Goal: Task Accomplishment & Management: Complete application form

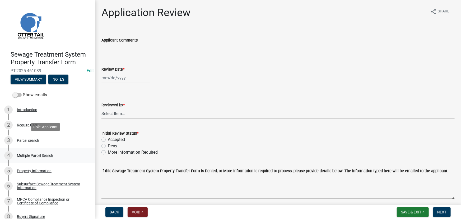
scroll to position [68, 0]
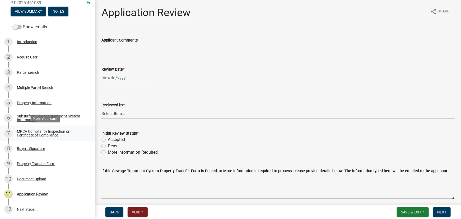
click at [34, 133] on div "MPCA Compliance Inspection or Certificate of Compliance" at bounding box center [52, 132] width 70 height 7
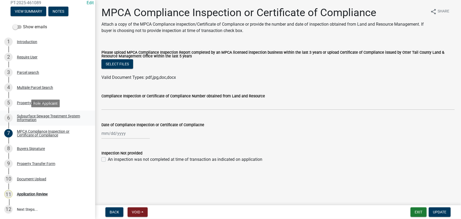
click at [33, 118] on div "Subsurface Sewage Treatment System Information" at bounding box center [52, 117] width 70 height 7
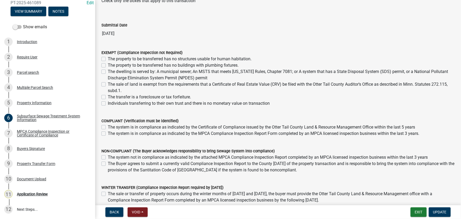
scroll to position [0, 0]
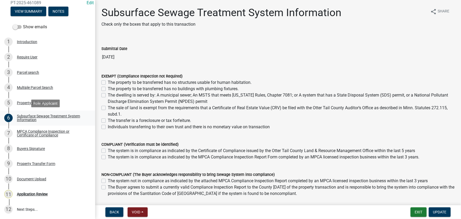
click at [41, 110] on link "6 Subsurface Sewage Treatment System Information" at bounding box center [47, 117] width 95 height 15
click at [36, 104] on div "Property Information" at bounding box center [34, 103] width 35 height 4
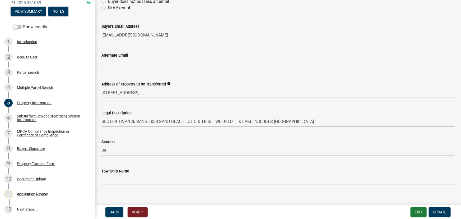
scroll to position [258, 0]
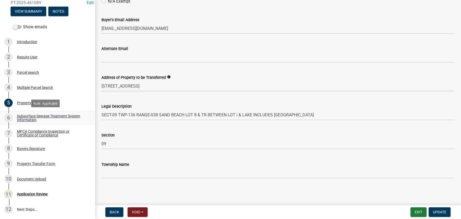
click at [33, 111] on link "6 Subsurface Sewage Treatment System Information" at bounding box center [47, 117] width 95 height 15
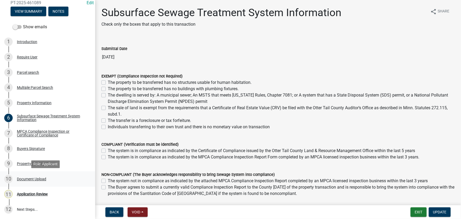
click at [34, 178] on div "Document Upload" at bounding box center [31, 179] width 29 height 4
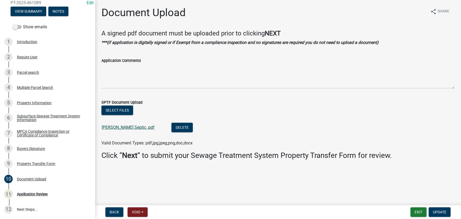
click at [118, 126] on link "[PERSON_NAME] Septic .pdf" at bounding box center [128, 127] width 53 height 5
click at [30, 121] on div "Subsurface Sewage Treatment System Information" at bounding box center [52, 117] width 70 height 7
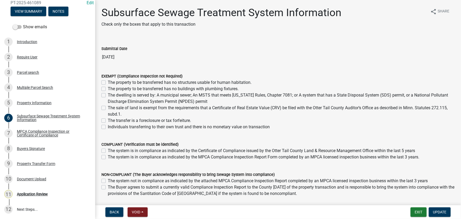
click at [121, 82] on label "The property to be transferred has no structures usable for human habitation." at bounding box center [180, 82] width 144 height 6
click at [111, 82] on input "The property to be transferred has no structures usable for human habitation." at bounding box center [109, 80] width 3 height 3
checkbox input "true"
checkbox input "false"
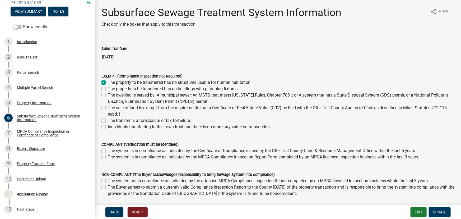
checkbox input "false"
click at [24, 75] on div "3 Parcel search" at bounding box center [45, 72] width 82 height 8
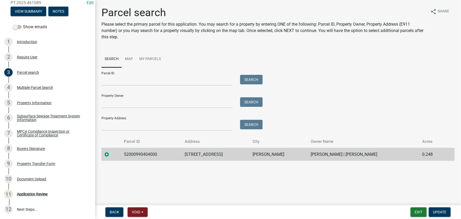
click at [140, 153] on td "52000990404000" at bounding box center [151, 154] width 61 height 13
copy td "52000990404000"
click at [60, 13] on button "Notes" at bounding box center [58, 12] width 20 height 10
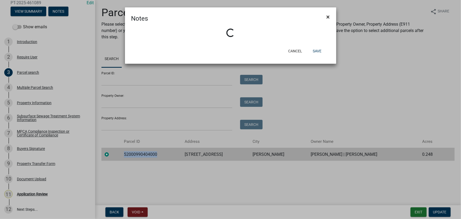
click at [332, 13] on button "×" at bounding box center [328, 17] width 12 height 15
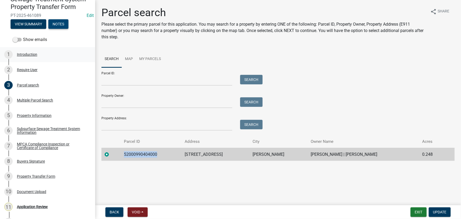
scroll to position [44, 0]
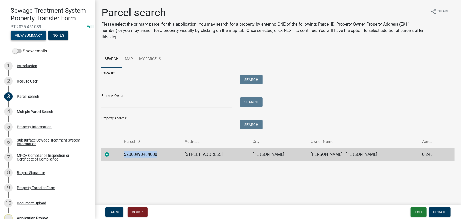
click at [30, 37] on button "View Summary" at bounding box center [29, 36] width 36 height 10
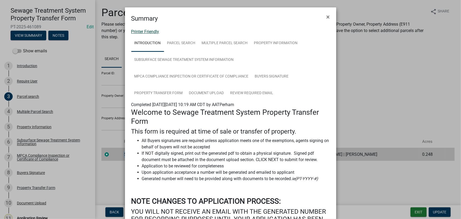
click at [147, 30] on link "Printer Friendly" at bounding box center [145, 31] width 28 height 5
click at [327, 18] on span "×" at bounding box center [328, 16] width 3 height 7
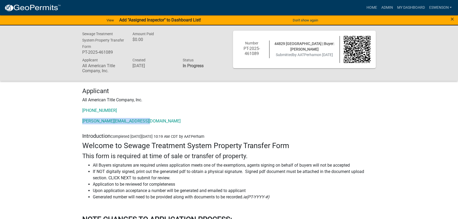
drag, startPoint x: 154, startPoint y: 119, endPoint x: 55, endPoint y: 117, distance: 98.9
copy link "perham@allamericantitleco.com"
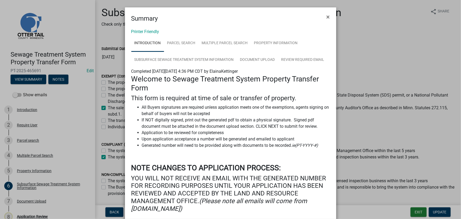
scroll to position [66, 0]
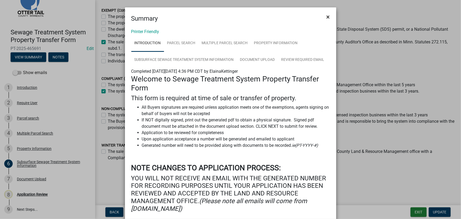
click at [327, 16] on span "×" at bounding box center [328, 16] width 3 height 7
